Goal: Task Accomplishment & Management: Manage account settings

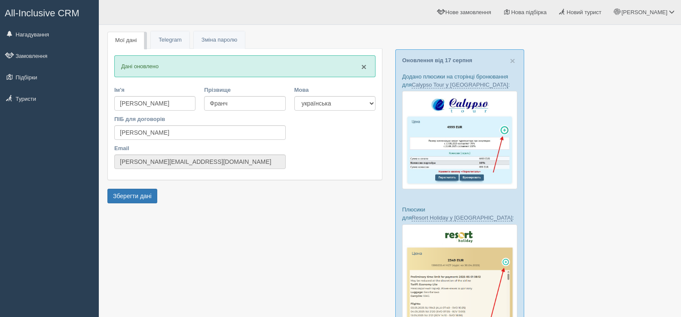
click at [362, 67] on span "×" at bounding box center [363, 67] width 5 height 10
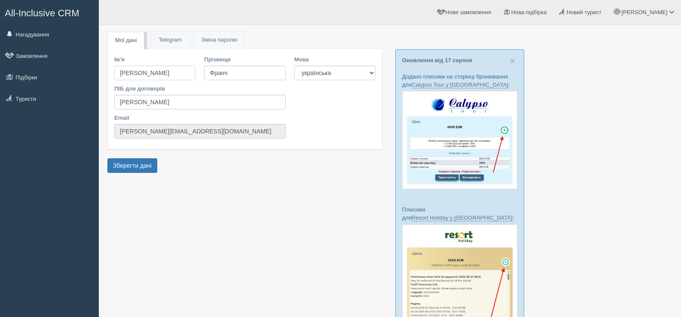
click at [153, 72] on input "[PERSON_NAME]" at bounding box center [154, 73] width 81 height 15
type input "А"
type input "D"
click at [134, 101] on input "[PERSON_NAME]" at bounding box center [199, 102] width 171 height 15
type input "Віолетта"
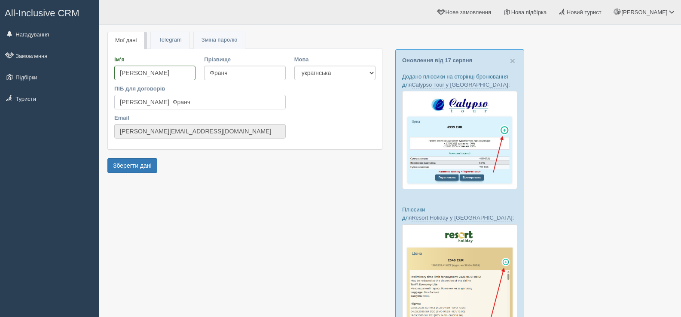
type input "Віолетта Франч"
click at [190, 137] on input "anna.bondarenko@tpg.ua" at bounding box center [199, 131] width 171 height 15
click at [196, 132] on input "anna.bondarenko@tpg.ua" at bounding box center [199, 131] width 171 height 15
drag, startPoint x: 121, startPoint y: 130, endPoint x: 195, endPoint y: 134, distance: 74.8
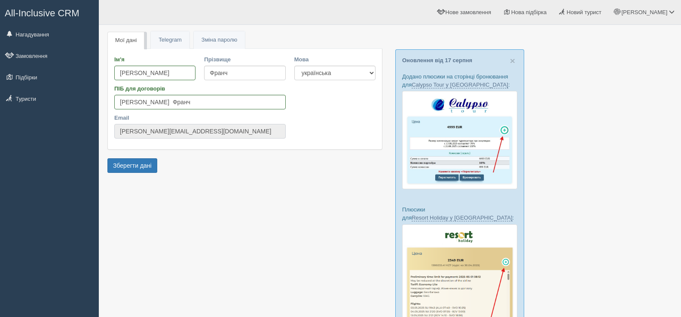
click at [195, 134] on input "anna.bondarenko@tpg.ua" at bounding box center [199, 131] width 171 height 15
click at [195, 132] on input "anna.bondarenko@tpg.ua" at bounding box center [199, 131] width 171 height 15
click at [194, 130] on input "anna.bondarenko@tpg.ua" at bounding box center [199, 131] width 171 height 15
click at [171, 44] on link "Telegram" at bounding box center [170, 40] width 38 height 18
click at [216, 37] on span "Зміна паролю" at bounding box center [219, 40] width 36 height 6
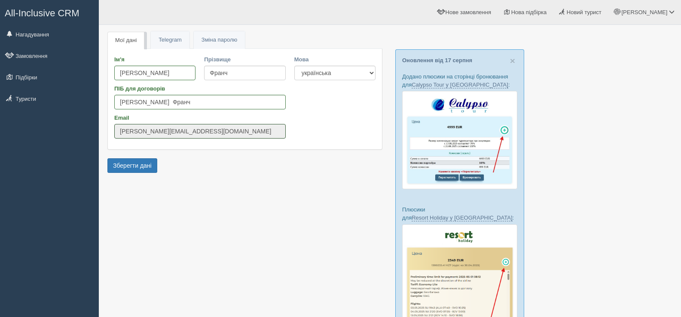
click at [189, 131] on input "anna.bondarenko@tpg.ua" at bounding box center [199, 131] width 171 height 15
click at [374, 71] on select "українська english" at bounding box center [334, 73] width 81 height 15
click at [372, 71] on select "українська english" at bounding box center [334, 73] width 81 height 15
click at [134, 130] on input "anna.bondarenko@tpg.ua" at bounding box center [199, 131] width 171 height 15
click at [214, 165] on form "Мої дані Telegram Пароль Зміна паролю Ім'я Віолетта Прізвище Франч ПІБ для дого…" at bounding box center [244, 106] width 275 height 137
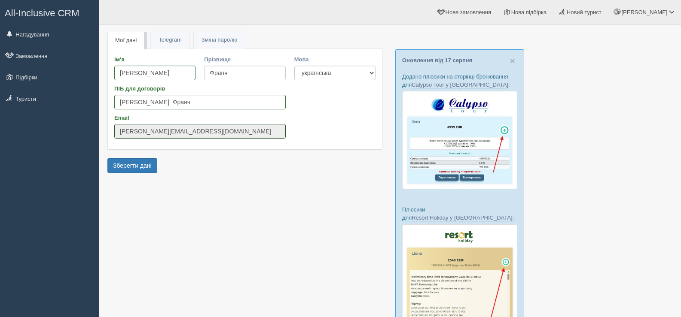
click at [271, 133] on input "anna.bondarenko@tpg.ua" at bounding box center [199, 131] width 171 height 15
drag, startPoint x: 271, startPoint y: 133, endPoint x: 227, endPoint y: 131, distance: 43.5
click at [269, 133] on input "anna.bondarenko@tpg.ua" at bounding box center [199, 131] width 171 height 15
click at [189, 133] on input "anna.bondarenko@tpg.ua" at bounding box center [199, 131] width 171 height 15
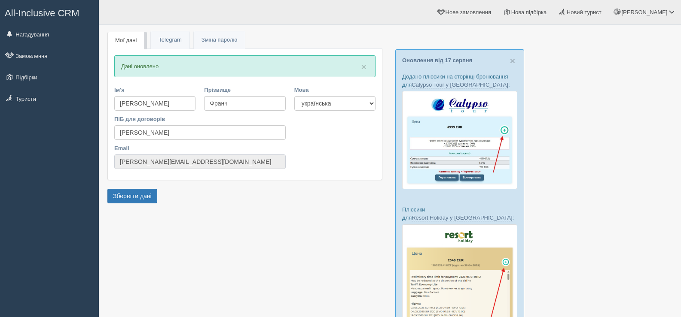
click at [212, 162] on input "anna.bondarenko@tpg.ua" at bounding box center [199, 162] width 171 height 15
drag, startPoint x: 196, startPoint y: 162, endPoint x: 116, endPoint y: 165, distance: 80.0
click at [116, 165] on input "anna.bondarenko@tpg.ua" at bounding box center [199, 162] width 171 height 15
click at [216, 218] on div at bounding box center [389, 286] width 565 height 514
click at [670, 9] on span at bounding box center [672, 12] width 6 height 6
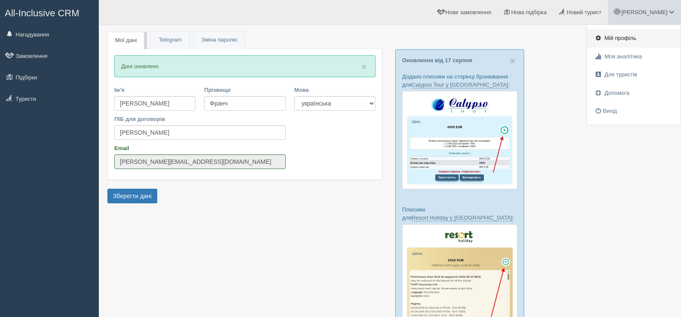
click at [624, 39] on span "Мій профіль" at bounding box center [620, 38] width 32 height 6
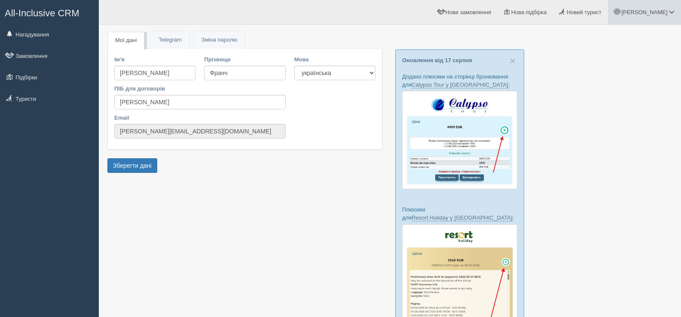
click at [669, 10] on span at bounding box center [672, 12] width 6 height 6
click at [621, 93] on span "Допомога" at bounding box center [616, 93] width 25 height 6
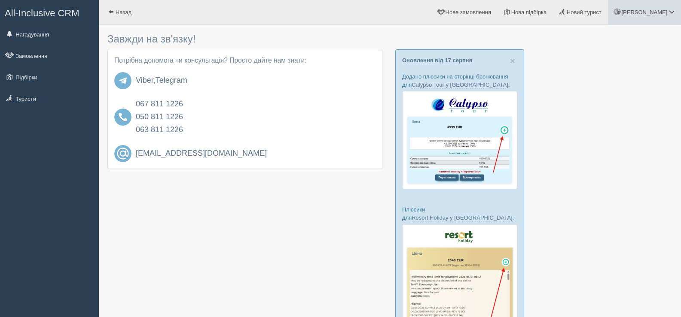
click at [667, 11] on span "[PERSON_NAME]" at bounding box center [644, 12] width 46 height 6
click at [596, 133] on div at bounding box center [389, 286] width 565 height 514
click at [669, 10] on span at bounding box center [672, 12] width 6 height 6
click at [615, 56] on span "Моя аналітика" at bounding box center [622, 56] width 37 height 6
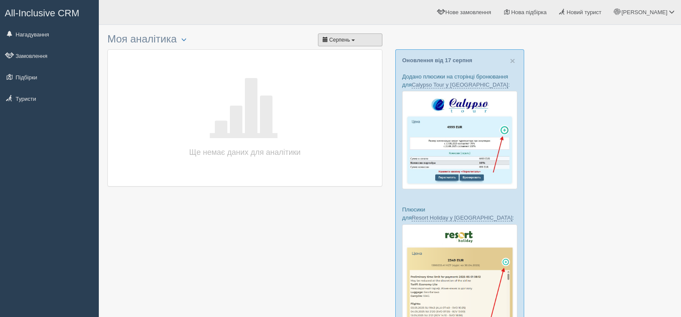
click at [356, 40] on button "Серпень" at bounding box center [350, 40] width 64 height 13
click at [357, 40] on button "Серпень" at bounding box center [350, 40] width 64 height 13
click at [90, 98] on span at bounding box center [89, 98] width 6 height 6
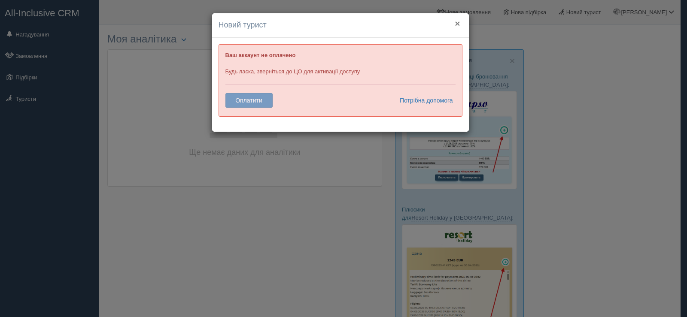
click at [458, 24] on button "×" at bounding box center [457, 23] width 5 height 9
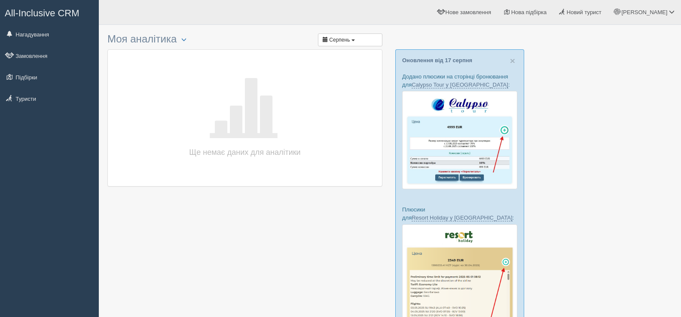
click at [569, 166] on div at bounding box center [389, 286] width 565 height 514
